Goal: Book appointment/travel/reservation

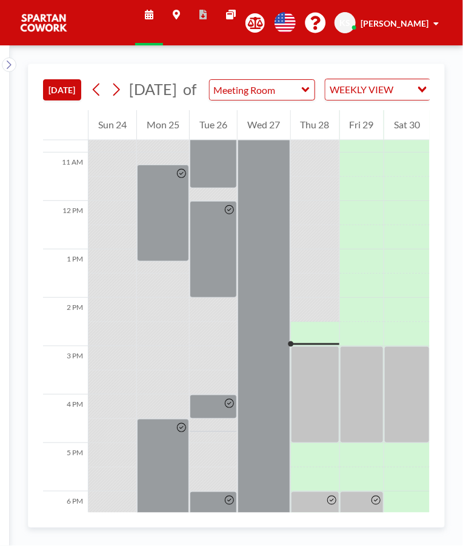
scroll to position [678, 0]
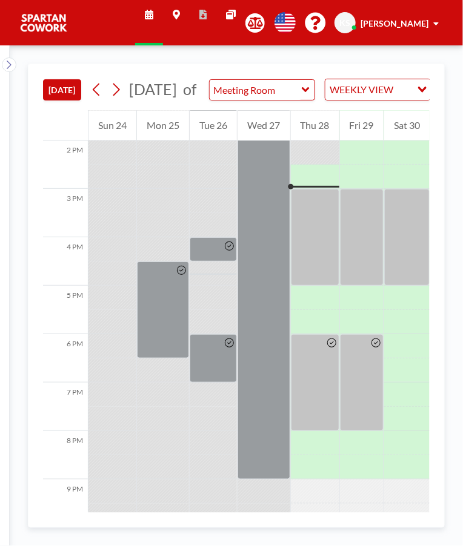
click at [313, 214] on div at bounding box center [315, 237] width 48 height 97
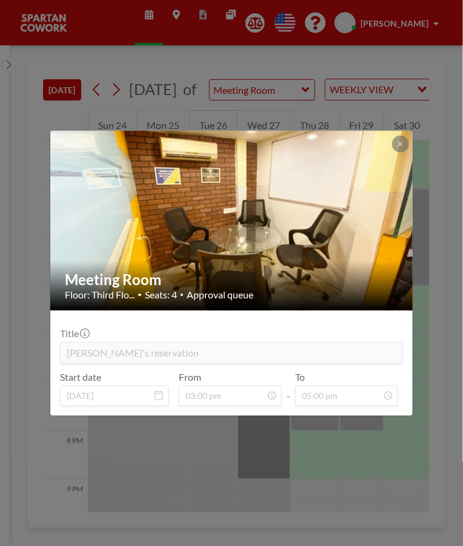
click at [422, 404] on div "Meeting Room Floor: Third Flo... • Seats: 4 • Approval queue Title [PERSON_NAME…" at bounding box center [231, 273] width 463 height 546
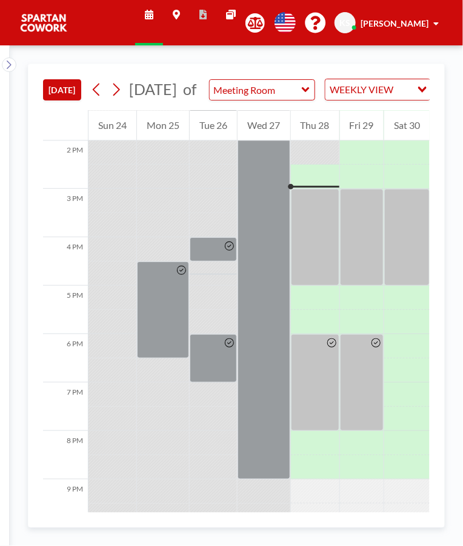
click at [361, 218] on div at bounding box center [362, 237] width 44 height 97
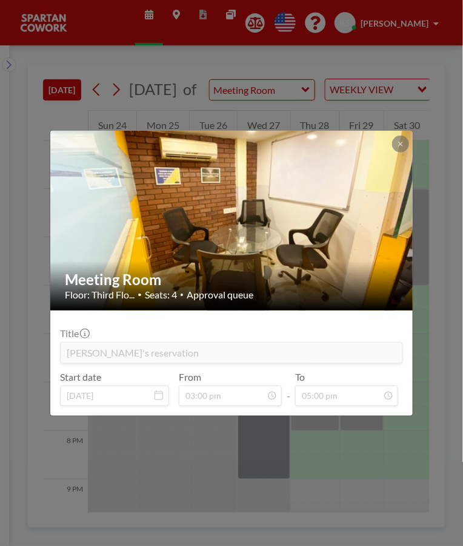
click at [407, 414] on form "Title [PERSON_NAME]'s reservation Start date [DATE] From 03:00 pm - To 05:00 pm" at bounding box center [231, 363] width 362 height 105
click at [395, 471] on div "Meeting Room Floor: Third Flo... • Seats: 4 • Approval queue Title [PERSON_NAME…" at bounding box center [231, 273] width 463 height 546
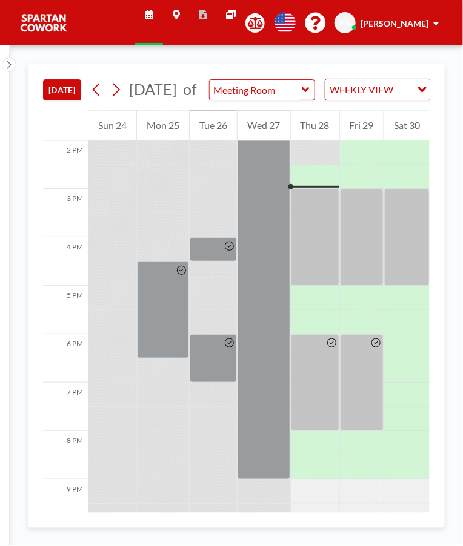
click at [409, 227] on div at bounding box center [406, 237] width 45 height 97
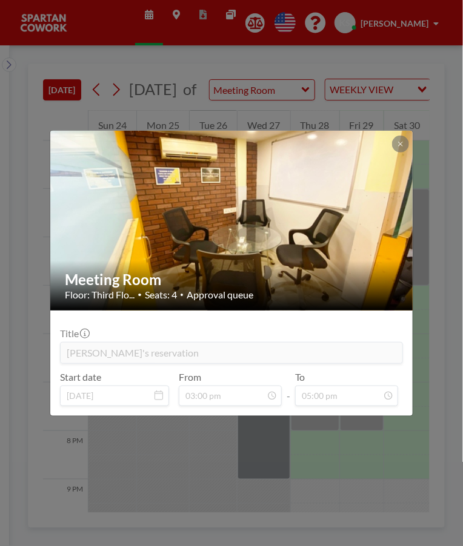
click at [407, 428] on div "Meeting Room Floor: Third Flo... • Seats: 4 • Approval queue Title [PERSON_NAME…" at bounding box center [231, 273] width 463 height 546
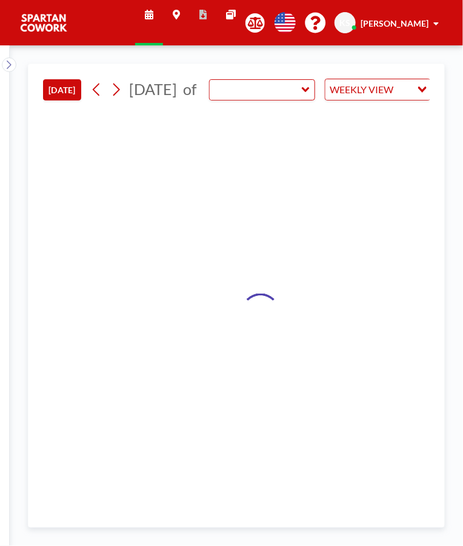
type input "Meeting Room"
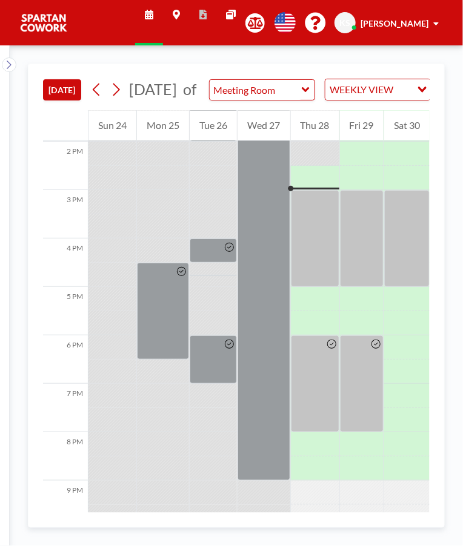
scroll to position [678, 0]
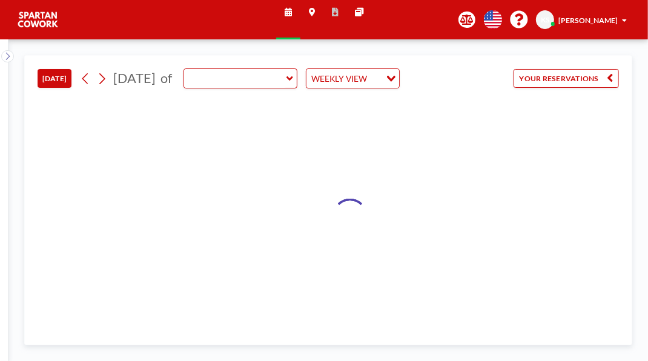
type input "Meeting Room"
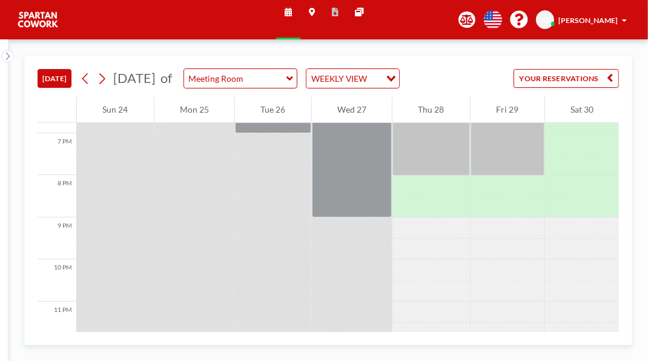
scroll to position [792, 0]
click at [523, 174] on div at bounding box center [508, 132] width 74 height 84
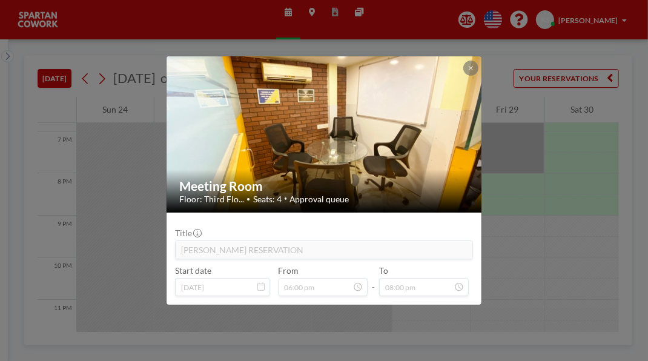
click at [609, 230] on div "Meeting Room Floor: Third Flo... • Seats: 4 • Approval queue Title [PERSON_NAME…" at bounding box center [324, 180] width 648 height 361
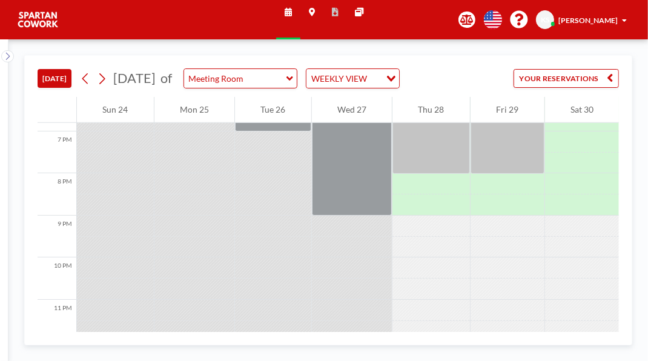
click at [436, 174] on div at bounding box center [432, 132] width 78 height 84
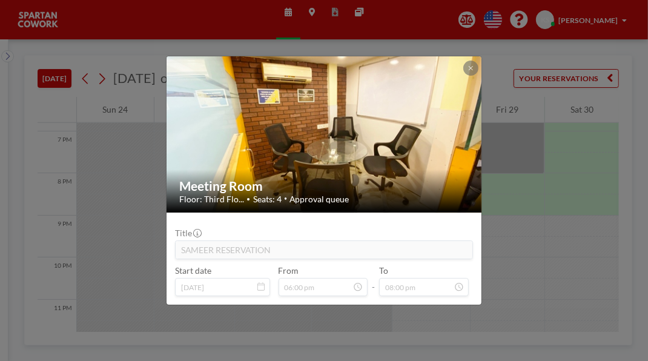
click at [628, 224] on div "Meeting Room Floor: Third Flo... • Seats: 4 • Approval queue Title SAMEER RESER…" at bounding box center [324, 180] width 648 height 361
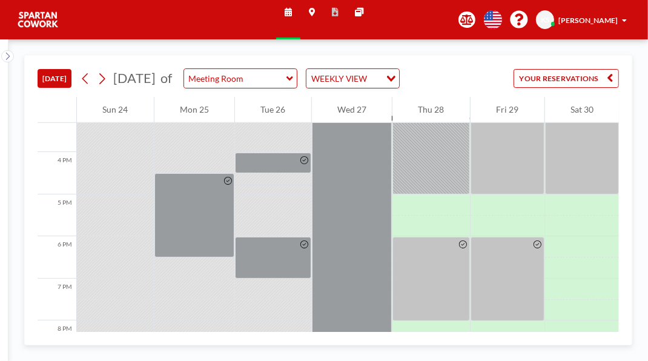
scroll to position [643, 0]
